Goal: Transaction & Acquisition: Purchase product/service

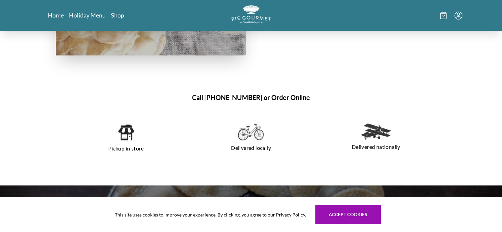
scroll to position [500, 0]
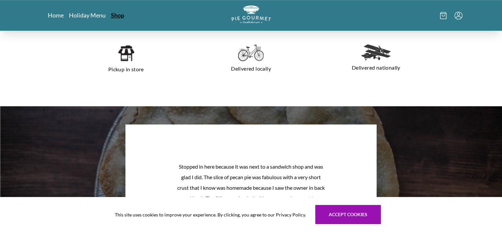
click at [114, 13] on link "Shop" at bounding box center [117, 15] width 13 height 8
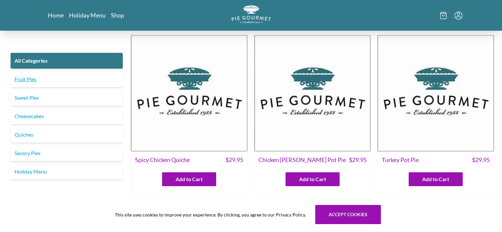
click at [32, 78] on link "Fruit Pies" at bounding box center [67, 79] width 112 height 16
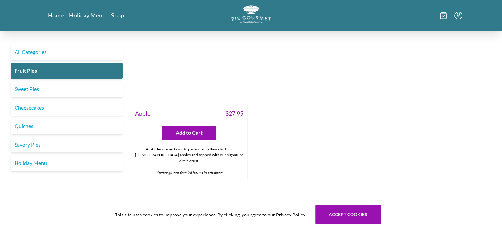
scroll to position [660, 0]
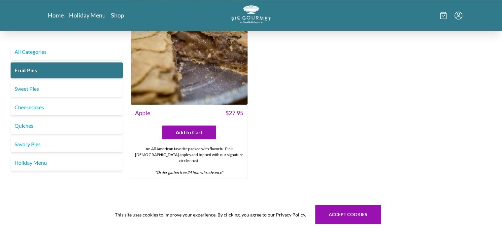
click at [214, 87] on img at bounding box center [189, 46] width 117 height 117
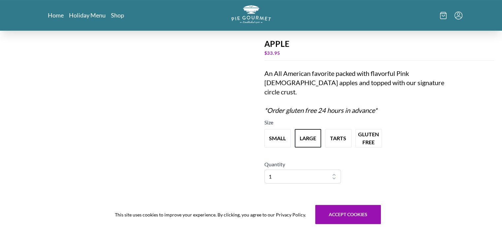
scroll to position [55, 0]
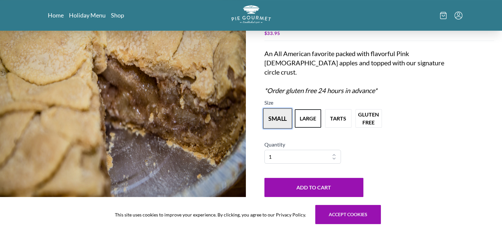
click at [272, 115] on button "small" at bounding box center [277, 118] width 29 height 20
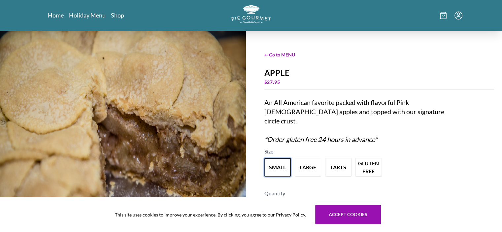
scroll to position [0, 0]
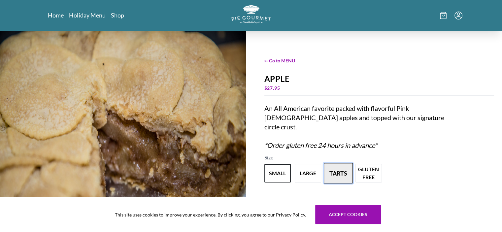
click at [336, 163] on button "tarts" at bounding box center [338, 173] width 29 height 20
click at [274, 168] on button "small" at bounding box center [277, 173] width 29 height 20
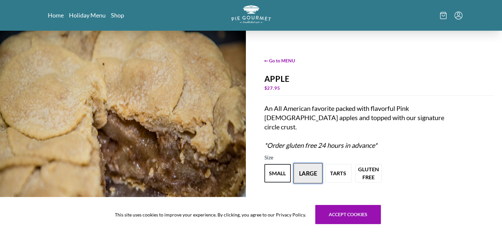
click at [307, 171] on button "large" at bounding box center [307, 173] width 29 height 20
click at [276, 169] on button "small" at bounding box center [277, 173] width 29 height 20
click at [304, 169] on button "large" at bounding box center [307, 173] width 29 height 20
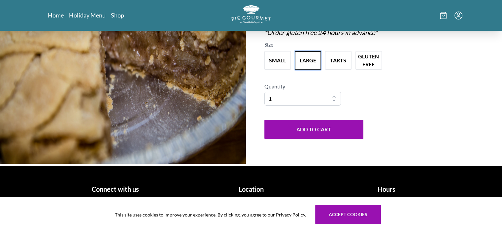
scroll to position [114, 0]
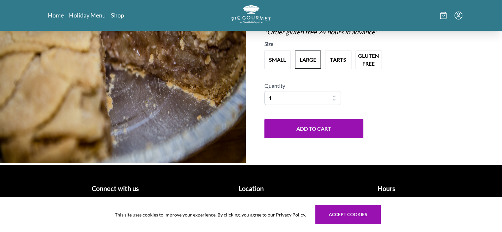
click at [251, 188] on h1 "Location" at bounding box center [251, 188] width 130 height 10
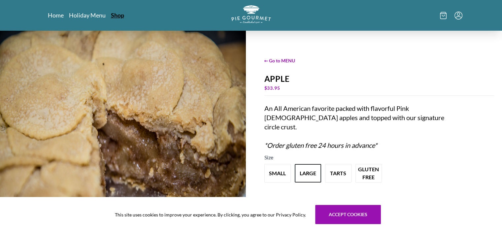
click at [114, 16] on link "Shop" at bounding box center [117, 15] width 13 height 8
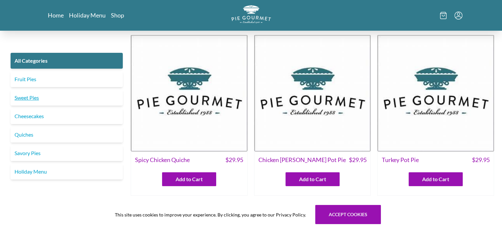
click at [24, 96] on link "Sweet Pies" at bounding box center [67, 98] width 112 height 16
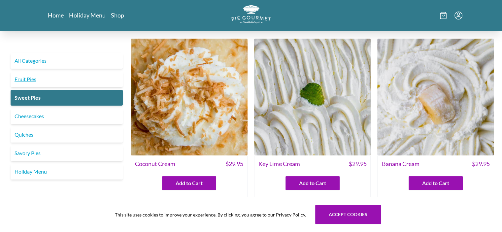
click at [23, 80] on link "Fruit Pies" at bounding box center [67, 79] width 112 height 16
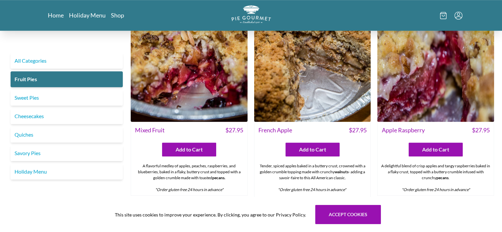
scroll to position [385, 0]
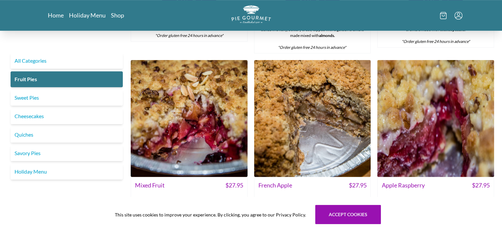
click at [277, 96] on img at bounding box center [312, 118] width 117 height 117
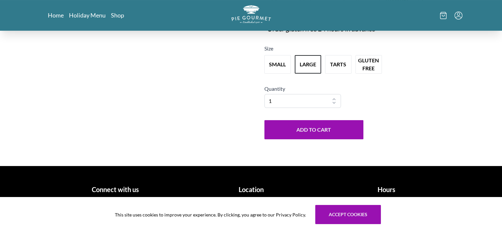
scroll to position [114, 0]
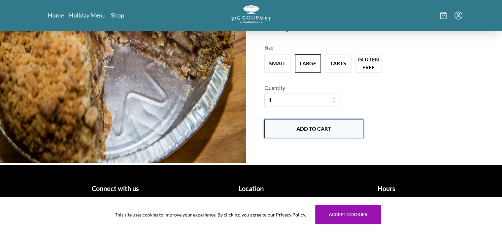
click at [315, 125] on button "Add to Cart" at bounding box center [313, 128] width 99 height 19
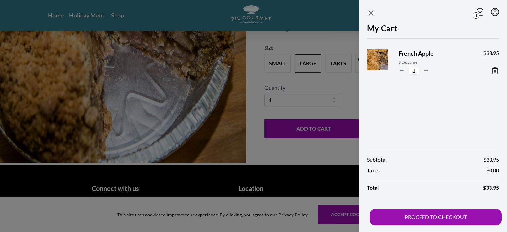
click at [478, 12] on icon at bounding box center [479, 11] width 7 height 7
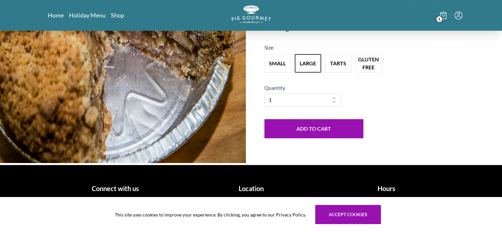
click at [444, 14] on icon at bounding box center [443, 14] width 6 height 0
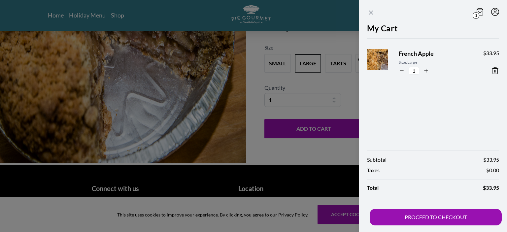
click at [370, 14] on icon "Close panel" at bounding box center [371, 13] width 4 height 4
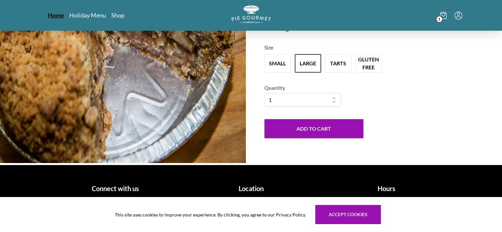
click at [53, 16] on link "Home" at bounding box center [56, 15] width 16 height 8
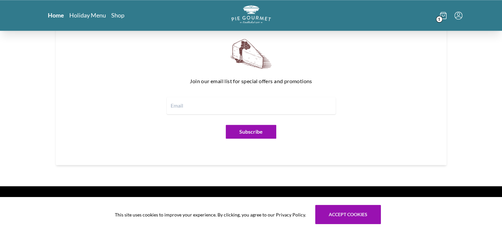
scroll to position [830, 0]
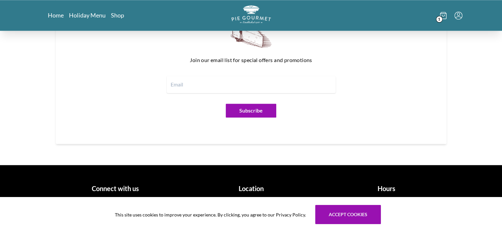
click at [250, 189] on h1 "Location" at bounding box center [251, 188] width 130 height 10
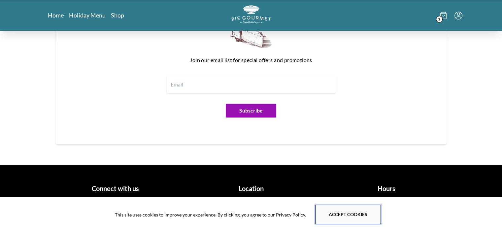
click at [319, 215] on button "Accept cookies" at bounding box center [348, 214] width 66 height 19
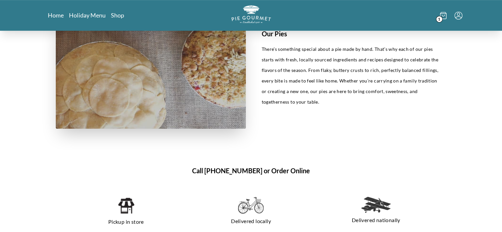
scroll to position [225, 0]
